Goal: Transaction & Acquisition: Purchase product/service

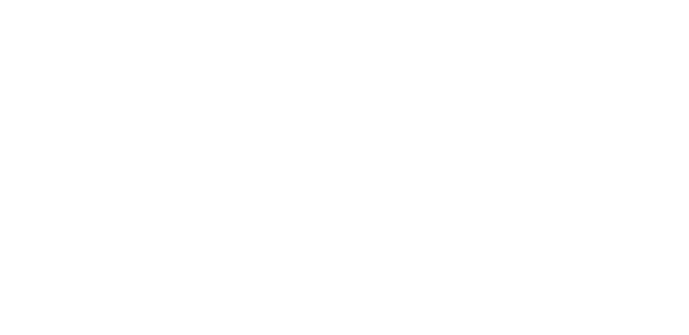
click at [70, 27] on link "View All Products" at bounding box center [80, 34] width 88 height 23
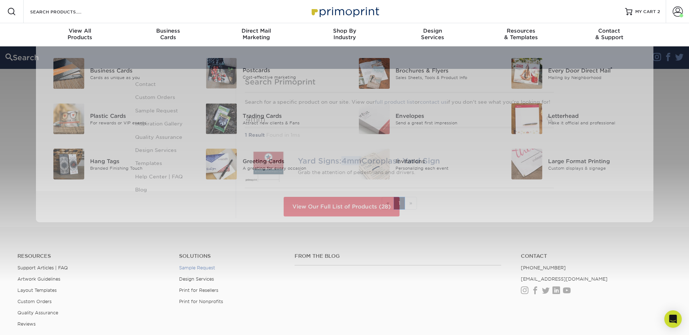
click at [190, 279] on div "Resources Menu Search Products Account [PERSON_NAME] Business Account Primoprin…" at bounding box center [344, 220] width 689 height 440
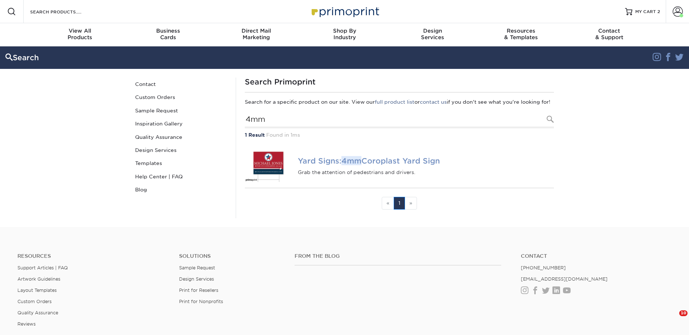
click at [359, 166] on em "4mm" at bounding box center [351, 160] width 20 height 9
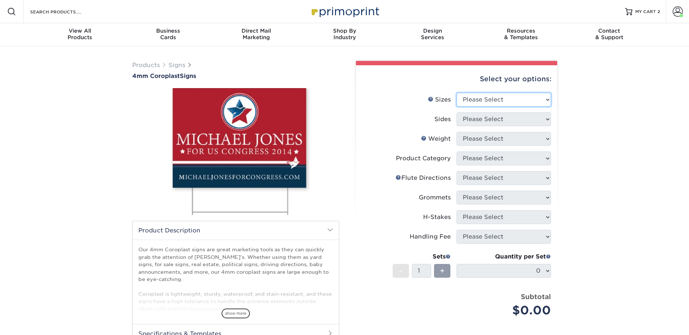
drag, startPoint x: 471, startPoint y: 101, endPoint x: 472, endPoint y: 107, distance: 5.8
click at [471, 101] on select "Please Select 12" x 18" 18" x 24" 24" x 24" 24" x 36"" at bounding box center [503, 100] width 94 height 14
click at [478, 99] on select "Please Select 12" x 18" 18" x 24" 24" x 24" 24" x 36"" at bounding box center [503, 100] width 94 height 14
click at [467, 95] on select "Please Select 12" x 18" 18" x 24" 24" x 24" 24" x 36"" at bounding box center [503, 100] width 94 height 14
click at [505, 102] on select "Please Select 12" x 18" 18" x 24" 24" x 24" 24" x 36"" at bounding box center [503, 100] width 94 height 14
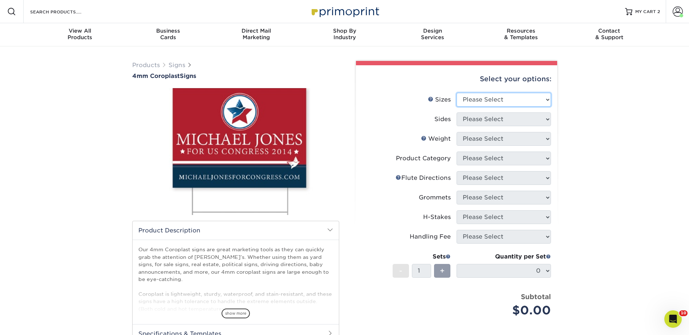
click at [502, 99] on select "Please Select 12" x 18" 18" x 24" 24" x 24" 24" x 36"" at bounding box center [503, 100] width 94 height 14
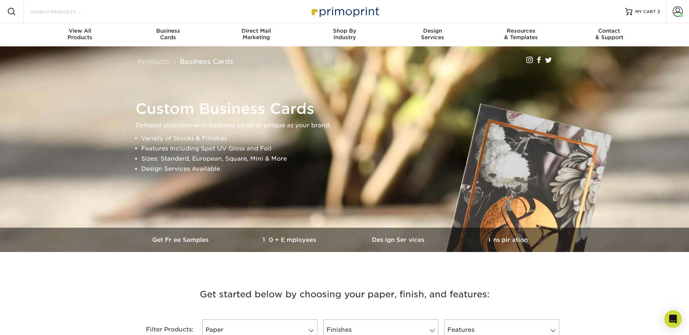
click at [77, 11] on input "Search Products" at bounding box center [64, 11] width 71 height 9
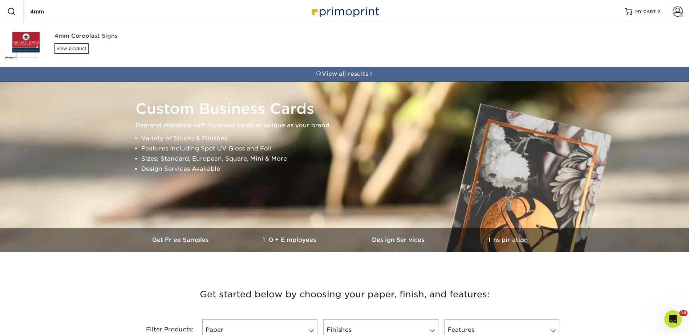
type input "4mm"
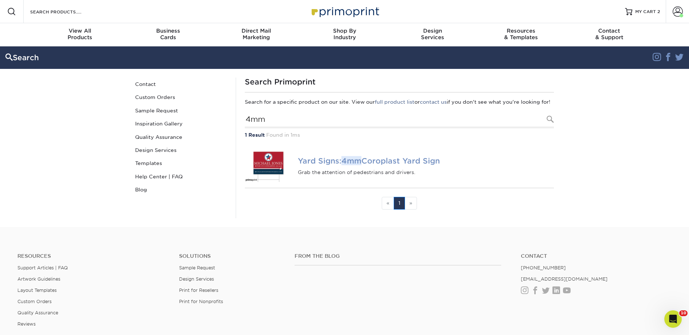
click at [353, 166] on em "4mm" at bounding box center [351, 160] width 20 height 9
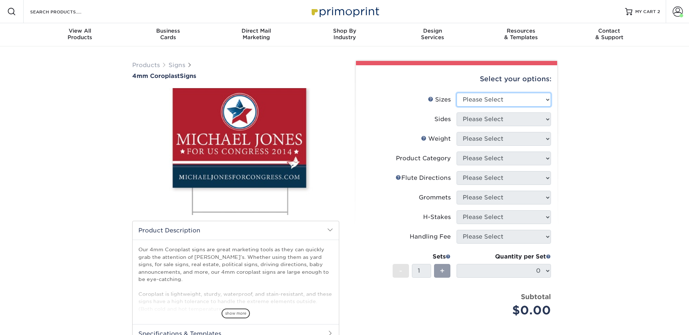
click at [476, 98] on select "Please Select 12" x 18" 18" x 24" 24" x 24" 24" x 36"" at bounding box center [503, 100] width 94 height 14
select select "12.00x18.00"
click at [456, 93] on select "Please Select 12" x 18" 18" x 24" 24" x 24" 24" x 36"" at bounding box center [503, 100] width 94 height 14
click at [471, 113] on select "Please Select Print Both Sides Print Front Only" at bounding box center [503, 120] width 94 height 14
select select "13abbda7-1d64-4f25-8bb2-c179b224825d"
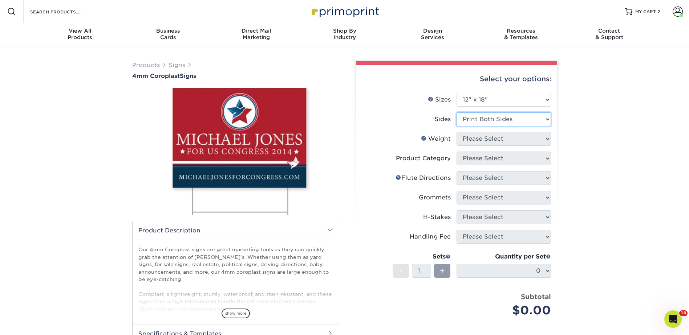
click at [456, 113] on select "Please Select Print Both Sides Print Front Only" at bounding box center [503, 120] width 94 height 14
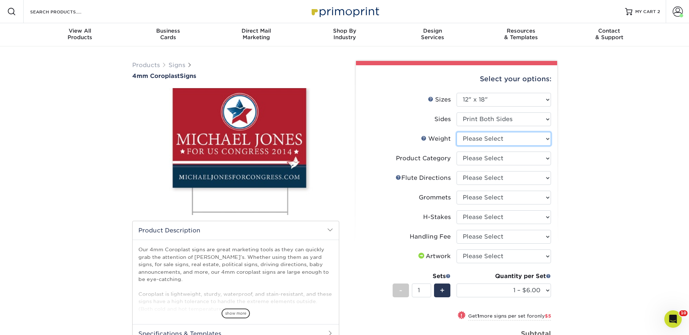
click at [492, 137] on select "Please Select 4CORO" at bounding box center [503, 139] width 94 height 14
select select "4CORO"
click at [456, 132] on select "Please Select 4CORO" at bounding box center [503, 139] width 94 height 14
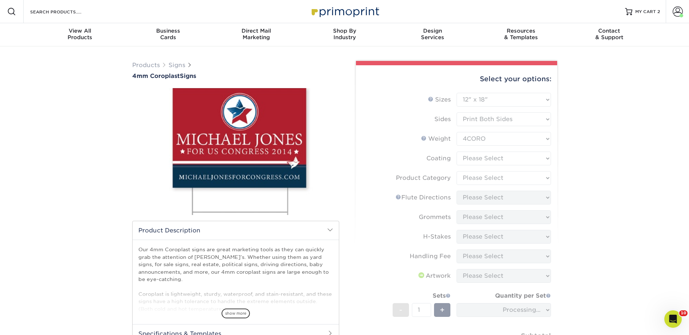
click at [481, 156] on form "Sizes Help Sizes Please Select 12" x 18" 18" x 24" 24" x 24" 24" x 36" Sides Pl…" at bounding box center [457, 233] width 190 height 281
click at [476, 158] on form "Sizes Help Sizes Please Select 12" x 18" 18" x 24" 24" x 24" 24" x 36" Sides Pl…" at bounding box center [457, 233] width 190 height 281
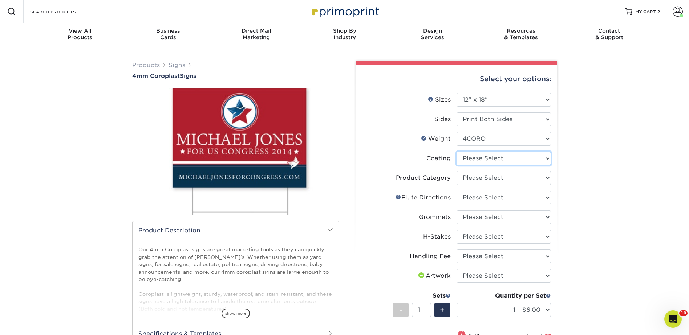
drag, startPoint x: 475, startPoint y: 156, endPoint x: 476, endPoint y: 166, distance: 10.6
click at [475, 156] on select at bounding box center [503, 159] width 94 height 14
select select "3e7618de-abca-4bda-9f97-8b9129e913d8"
click at [456, 152] on select at bounding box center [503, 159] width 94 height 14
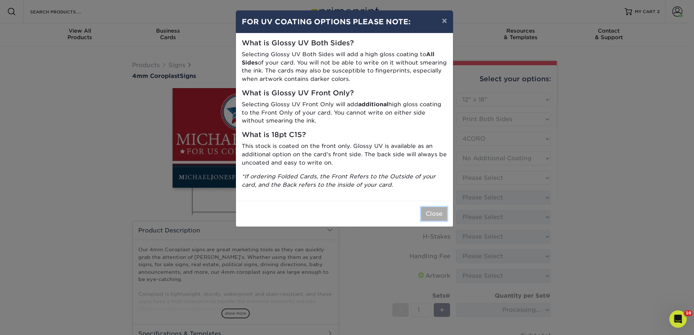
drag, startPoint x: 429, startPoint y: 217, endPoint x: 448, endPoint y: 201, distance: 24.6
click at [429, 217] on button "Close" at bounding box center [434, 214] width 26 height 14
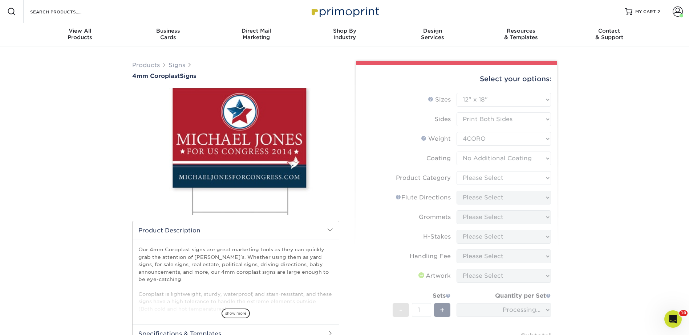
click at [472, 178] on form "Sizes Help Sizes Please Select 12" x 18" 18" x 24" 24" x 24" 24" x 36" Sides Pl…" at bounding box center [457, 233] width 190 height 281
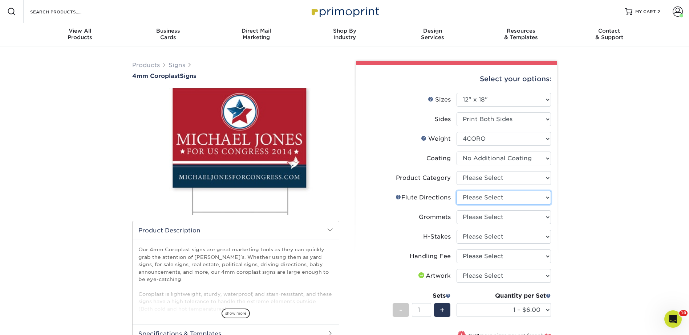
click at [479, 199] on select "Please Select Flute Direction (Horizontal) Flute Direction (Vertical)" at bounding box center [503, 198] width 94 height 14
select select "64642d5c-3ca5-48ab-b753-ddfa02991dab"
click at [456, 191] on select "Please Select Flute Direction (Horizontal) Flute Direction (Vertical)" at bounding box center [503, 198] width 94 height 14
click at [477, 199] on select "Please Select Flute Direction (Horizontal) Flute Direction (Vertical)" at bounding box center [503, 198] width 94 height 14
click at [456, 191] on select "Please Select Flute Direction (Horizontal) Flute Direction (Vertical)" at bounding box center [503, 198] width 94 height 14
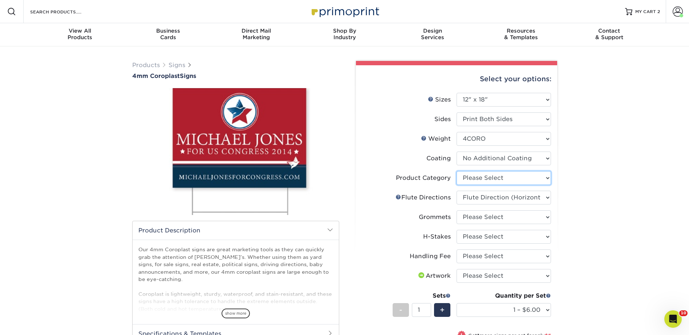
click at [463, 178] on select "Please Select Coroplast Signs" at bounding box center [503, 178] width 94 height 14
select select "b3582ed5-6912-492c-8440-2cc51afdb8e1"
click at [456, 171] on select "Please Select Coroplast Signs" at bounding box center [503, 178] width 94 height 14
